Goal: Transaction & Acquisition: Subscribe to service/newsletter

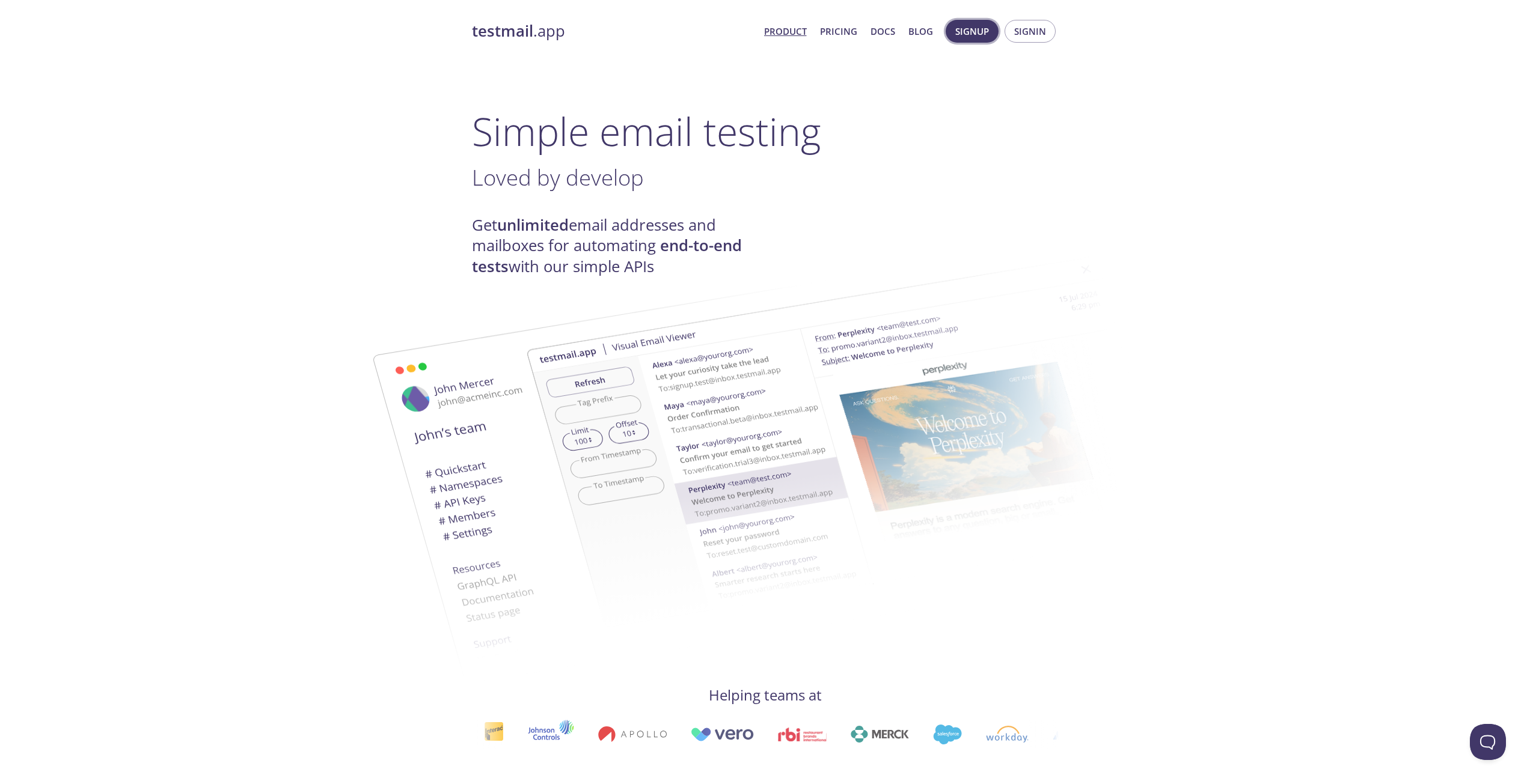
click at [988, 36] on span "Signup" at bounding box center [972, 32] width 34 height 16
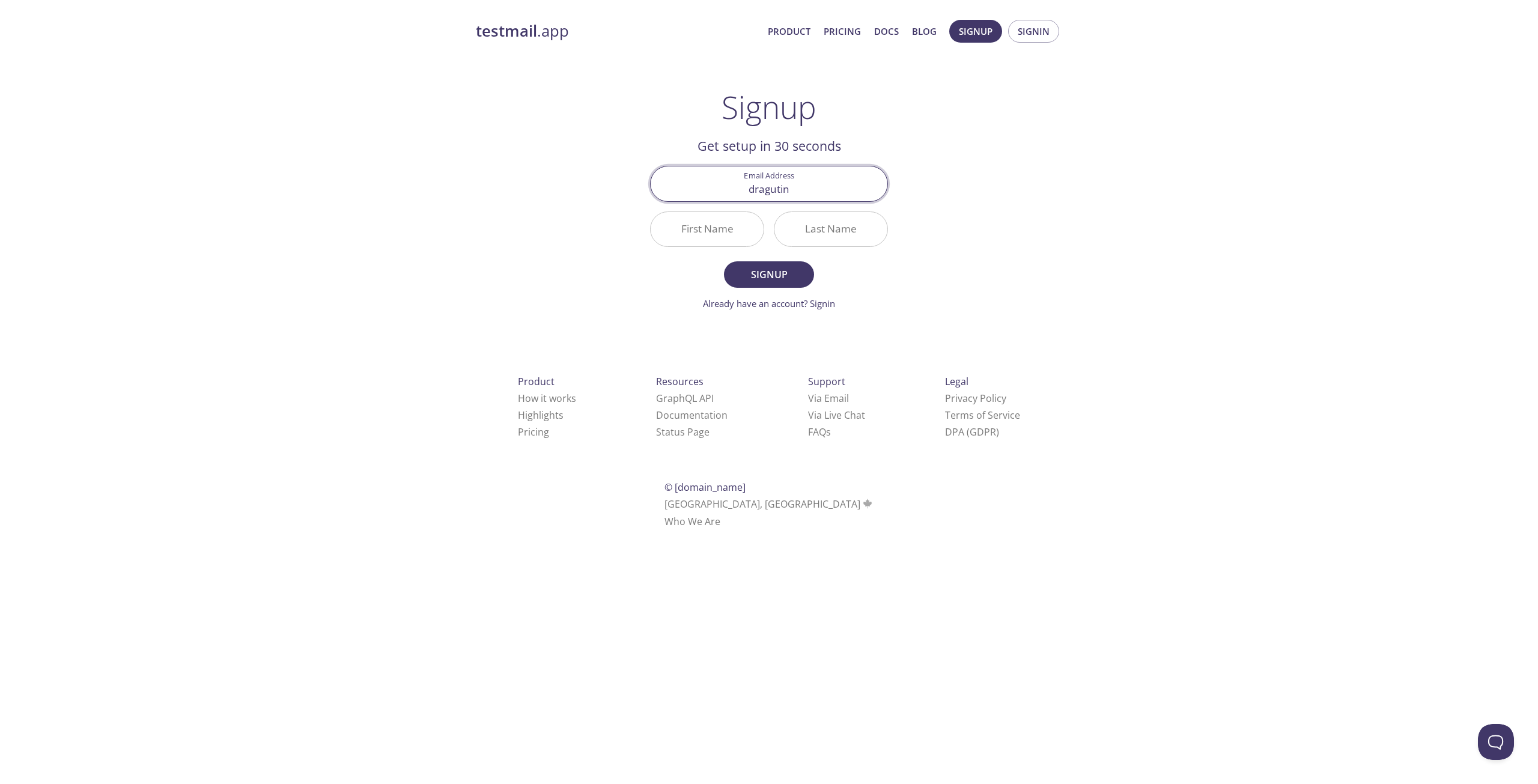
type input "[EMAIL_ADDRESS][DOMAIN_NAME]"
click at [706, 233] on input "First Name" at bounding box center [707, 229] width 113 height 34
type input "Dragutin"
type input "jovkovic"
click at [780, 275] on span "Signup" at bounding box center [769, 275] width 64 height 17
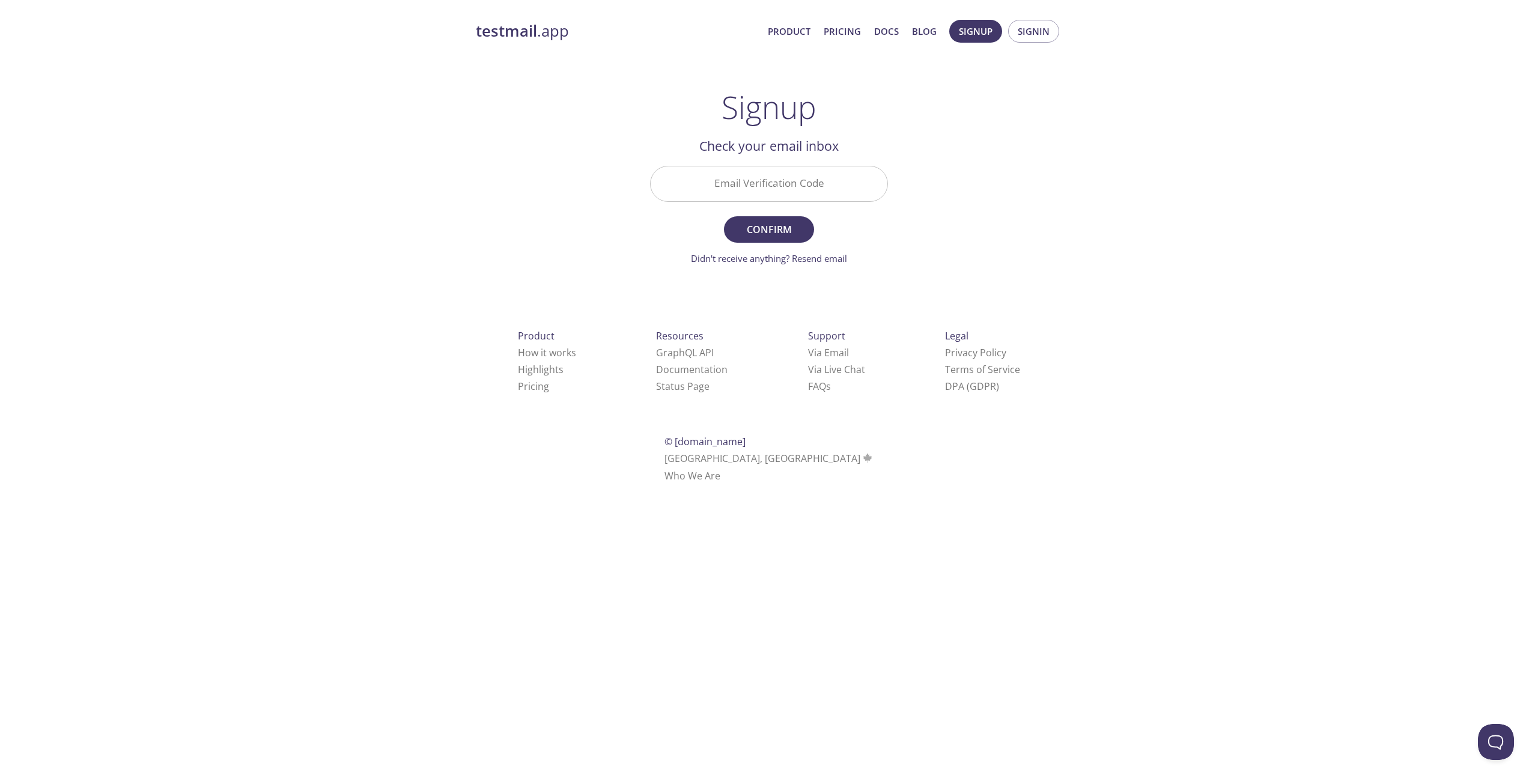
click at [733, 193] on input "Email Verification Code" at bounding box center [769, 183] width 237 height 34
paste input "MH38ART"
type input "MH38ART"
click at [766, 231] on span "Confirm" at bounding box center [769, 229] width 64 height 17
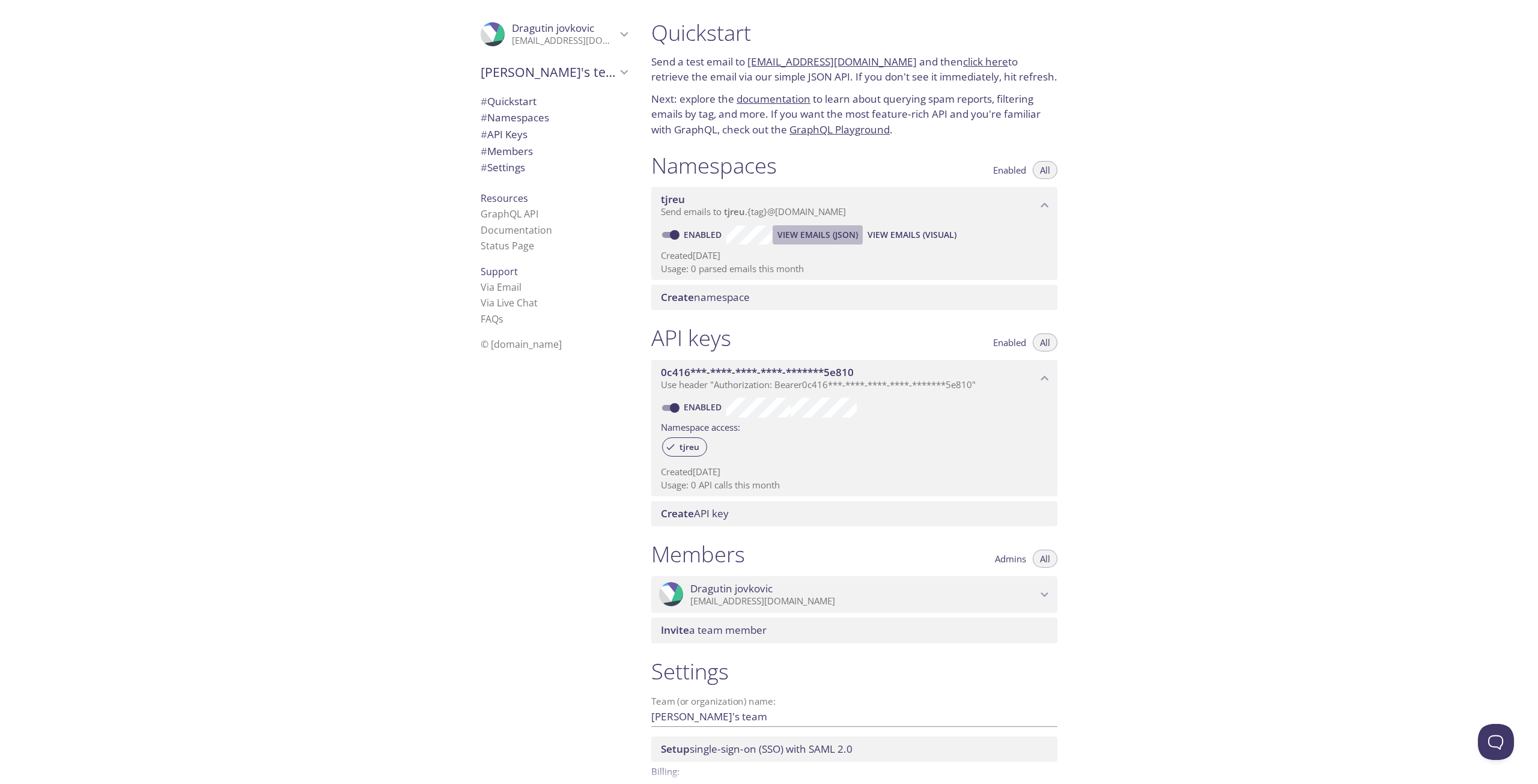
click at [821, 235] on span "View Emails (JSON)" at bounding box center [818, 235] width 80 height 15
click at [617, 36] on icon "Dragutin jovkovic" at bounding box center [625, 34] width 16 height 16
click at [522, 86] on span "Signout" at bounding box center [554, 92] width 146 height 16
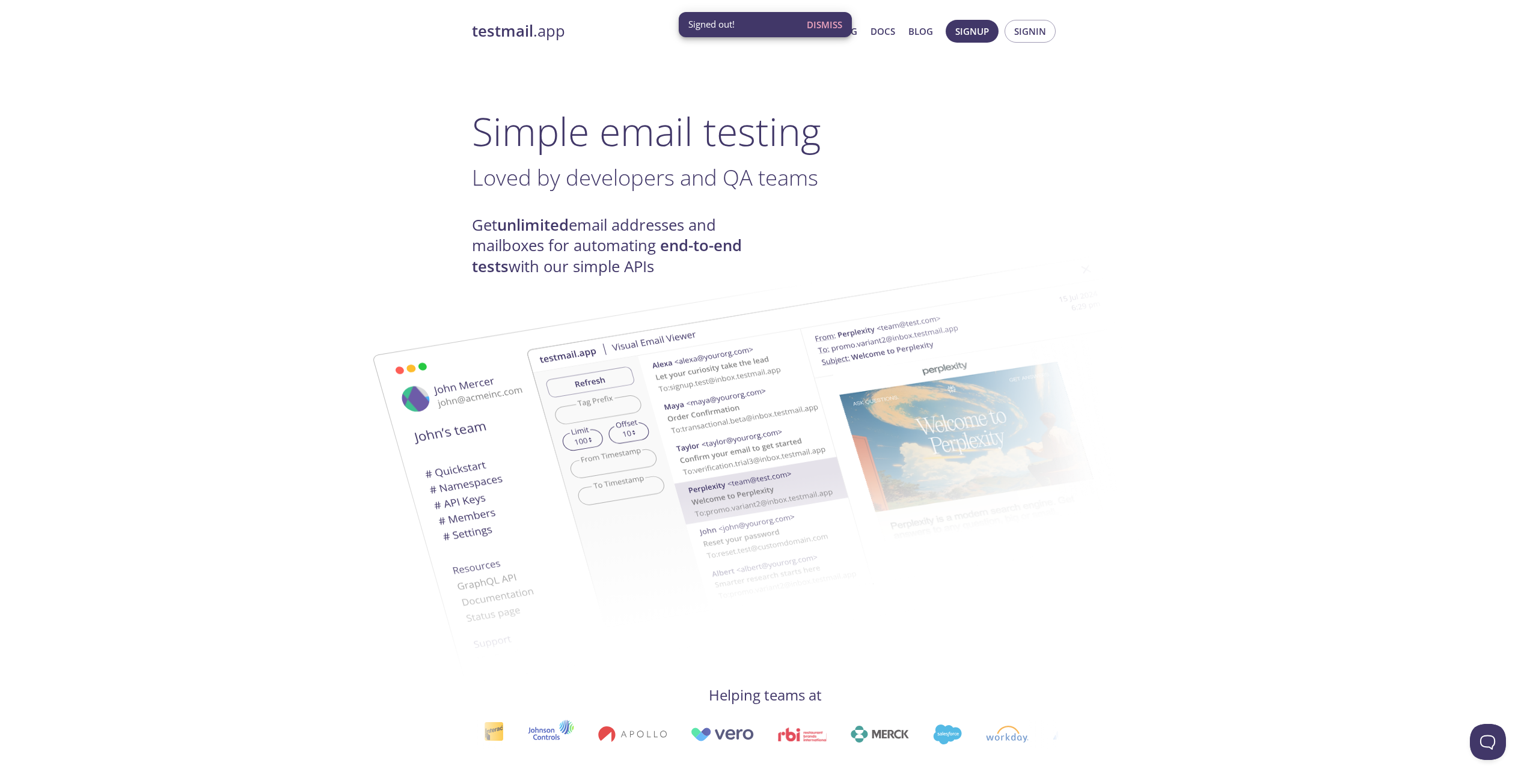
click at [830, 24] on span "Dismiss" at bounding box center [825, 25] width 36 height 16
